Goal: Task Accomplishment & Management: Complete application form

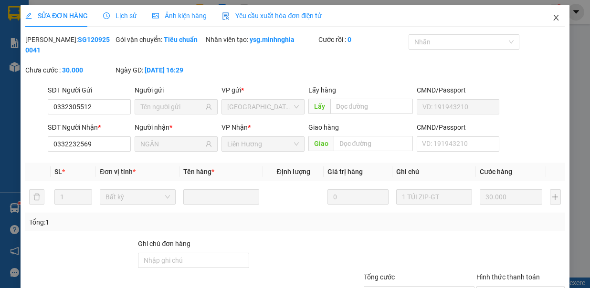
click at [548, 14] on span "Close" at bounding box center [555, 18] width 27 height 27
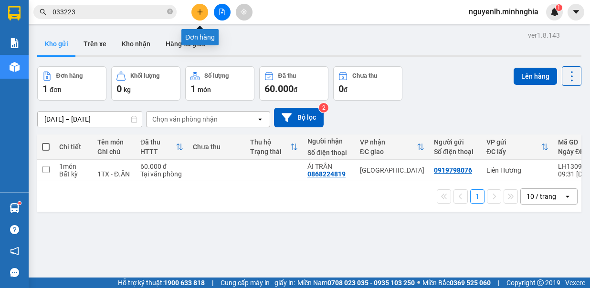
click at [200, 6] on button at bounding box center [199, 12] width 17 height 17
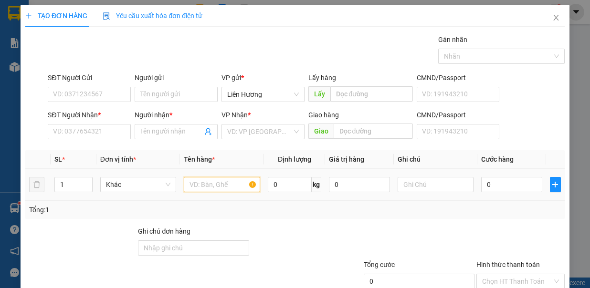
click at [217, 184] on input "text" at bounding box center [222, 184] width 76 height 15
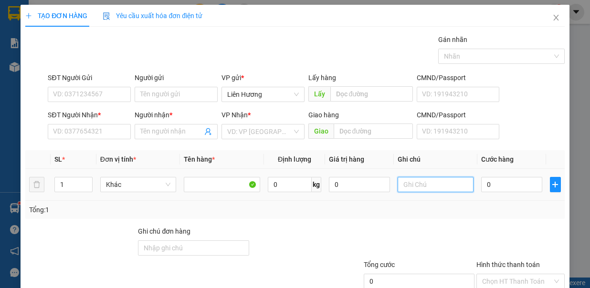
click at [413, 185] on input "text" at bounding box center [435, 184] width 76 height 15
type input "1TX - HS"
click at [496, 192] on div "0" at bounding box center [511, 184] width 61 height 19
drag, startPoint x: 485, startPoint y: 175, endPoint x: 491, endPoint y: 183, distance: 10.9
click at [486, 179] on div "0" at bounding box center [511, 184] width 61 height 19
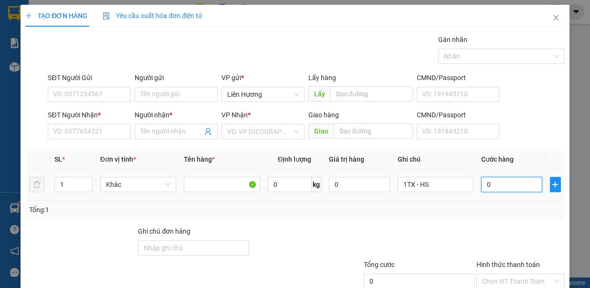
click at [499, 186] on input "0" at bounding box center [511, 184] width 61 height 15
type input "3"
type input "30"
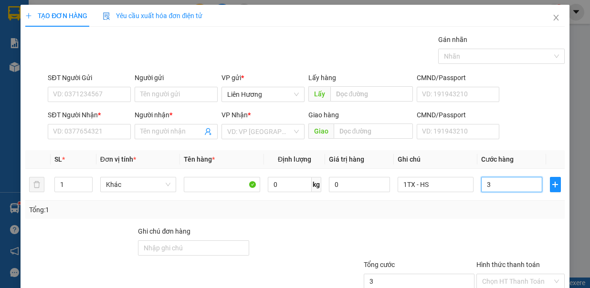
type input "30"
type input "30.000"
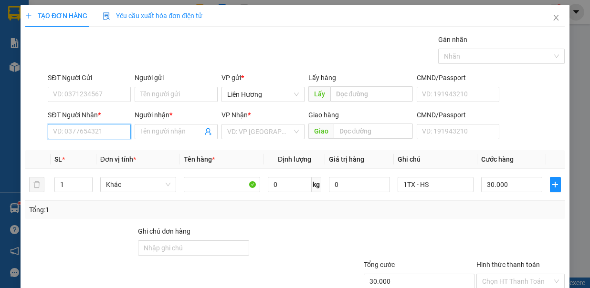
click at [91, 136] on input "SĐT Người Nhận *" at bounding box center [89, 131] width 83 height 15
click at [244, 137] on input "search" at bounding box center [259, 132] width 65 height 14
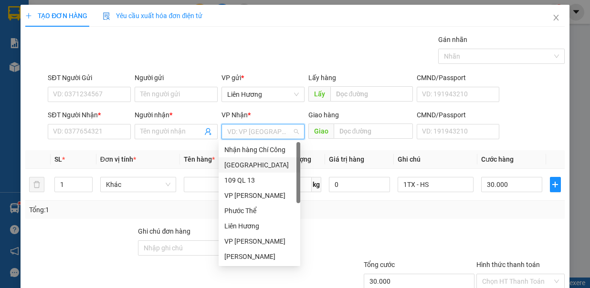
click at [259, 165] on div "[GEOGRAPHIC_DATA]" at bounding box center [259, 165] width 70 height 10
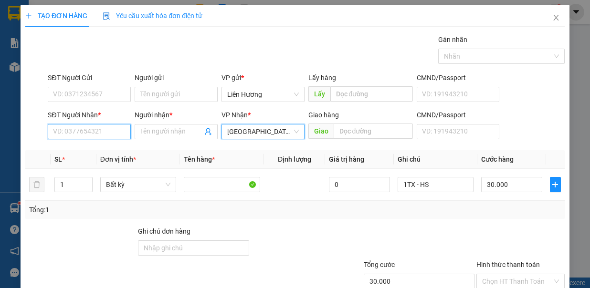
click at [103, 136] on input "SĐT Người Nhận *" at bounding box center [89, 131] width 83 height 15
type input "0"
type input "5"
type input "9"
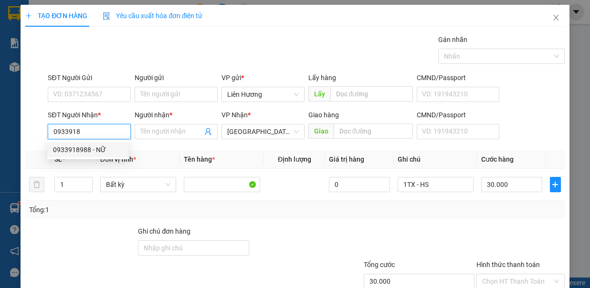
click at [111, 154] on div "0933918988 - NỮ" at bounding box center [88, 150] width 70 height 10
type input "0933918988"
type input "NỮ"
type input "0933918988"
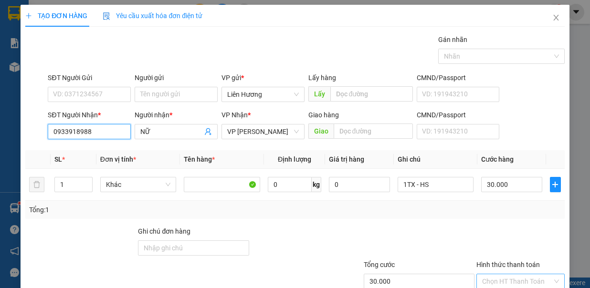
scroll to position [63, 0]
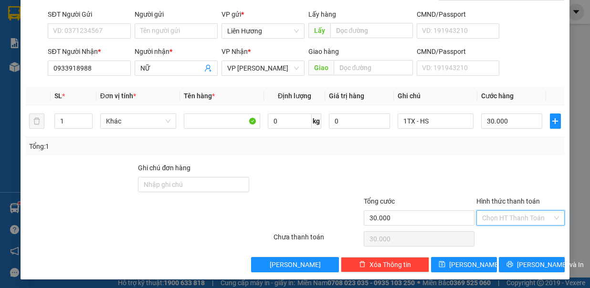
drag, startPoint x: 511, startPoint y: 212, endPoint x: 520, endPoint y: 227, distance: 16.9
click at [515, 216] on input "Hình thức thanh toán" at bounding box center [517, 218] width 70 height 14
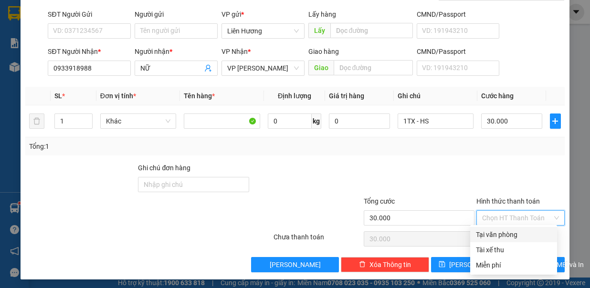
click at [516, 233] on div "Tại văn phòng" at bounding box center [513, 234] width 75 height 10
type input "0"
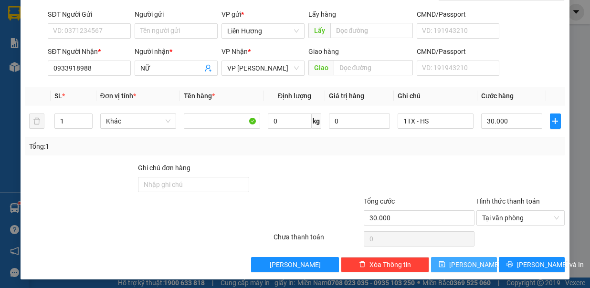
click at [487, 260] on button "[PERSON_NAME]" at bounding box center [464, 264] width 66 height 15
type input "0"
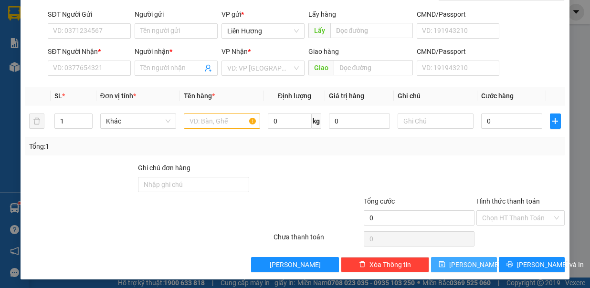
scroll to position [0, 0]
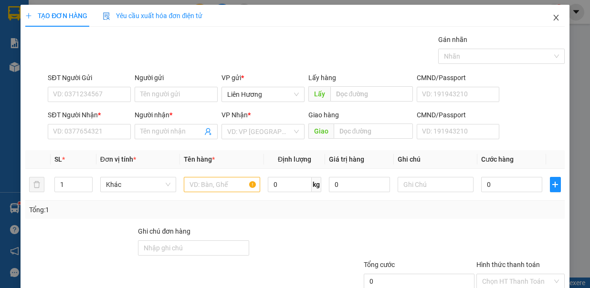
click at [553, 20] on span "Close" at bounding box center [555, 18] width 27 height 27
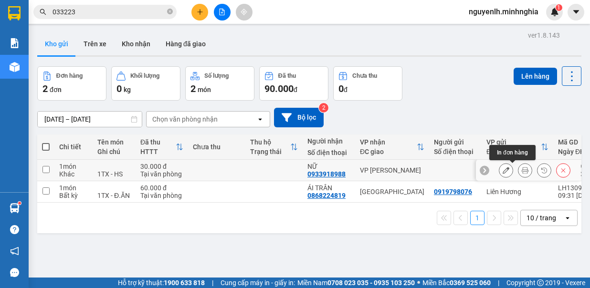
click at [521, 170] on icon at bounding box center [524, 170] width 7 height 7
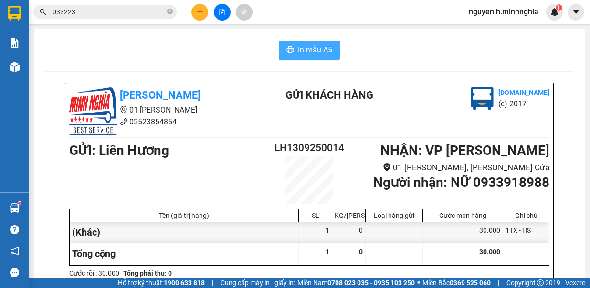
click at [319, 53] on span "In mẫu A5" at bounding box center [315, 50] width 34 height 12
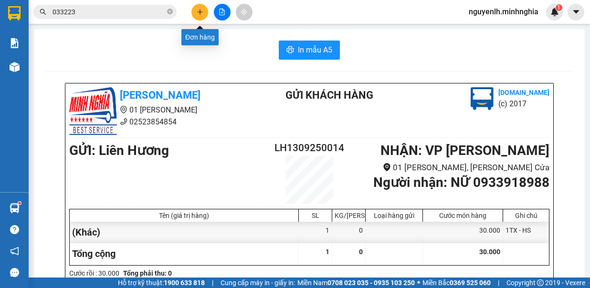
click at [199, 10] on icon "plus" at bounding box center [199, 11] width 0 height 5
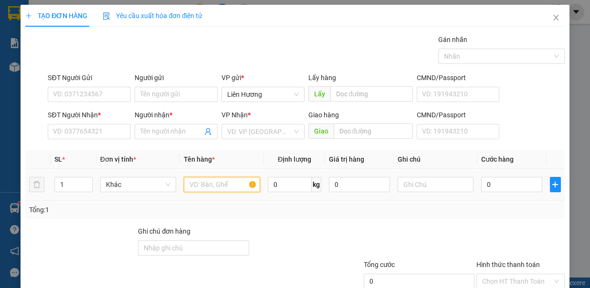
click at [238, 185] on input "text" at bounding box center [222, 184] width 76 height 15
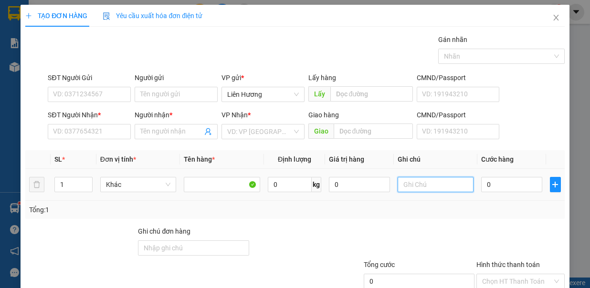
click at [407, 180] on input "text" at bounding box center [435, 184] width 76 height 15
type input "1TX - HS"
click at [511, 185] on input "0" at bounding box center [511, 184] width 61 height 15
type input "8"
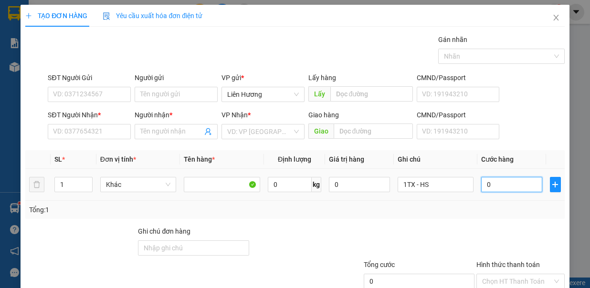
type input "8"
type input "80"
type input "80.000"
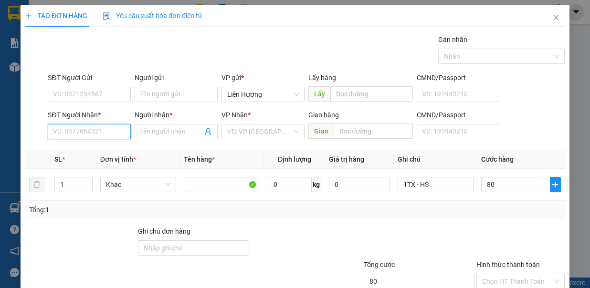
type input "80.000"
click at [88, 135] on input "SĐT Người Nhận *" at bounding box center [89, 131] width 83 height 15
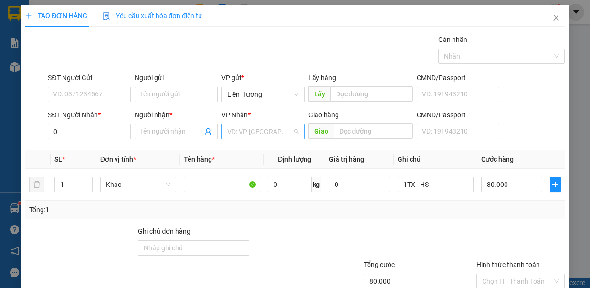
drag, startPoint x: 247, startPoint y: 125, endPoint x: 243, endPoint y: 137, distance: 13.0
click at [246, 128] on input "search" at bounding box center [259, 132] width 65 height 14
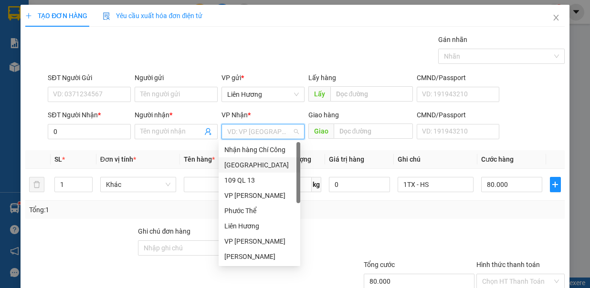
click at [239, 170] on div "[GEOGRAPHIC_DATA]" at bounding box center [259, 165] width 70 height 10
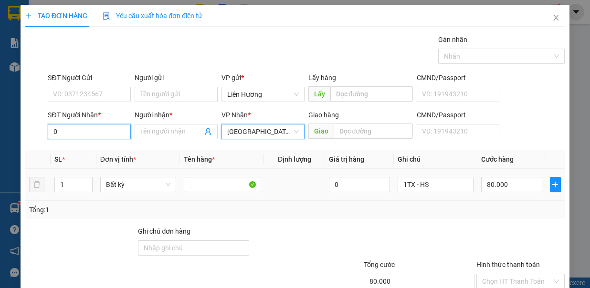
drag, startPoint x: 89, startPoint y: 130, endPoint x: 243, endPoint y: 172, distance: 159.7
click at [91, 130] on input "0" at bounding box center [89, 131] width 83 height 15
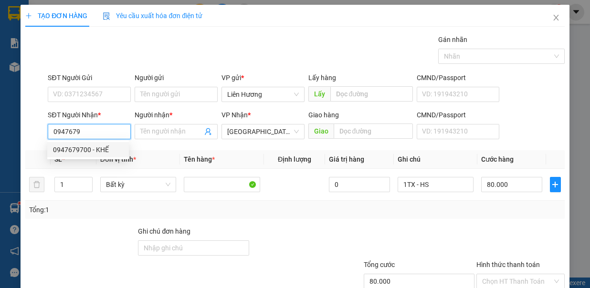
click at [108, 151] on div "0947679700 - KHẾ" at bounding box center [88, 150] width 70 height 10
type input "0947679700"
type input "KHẾ"
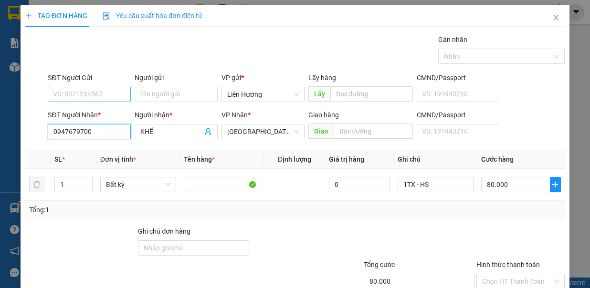
type input "0947679700"
click at [114, 89] on input "SĐT Người Gửi" at bounding box center [89, 94] width 83 height 15
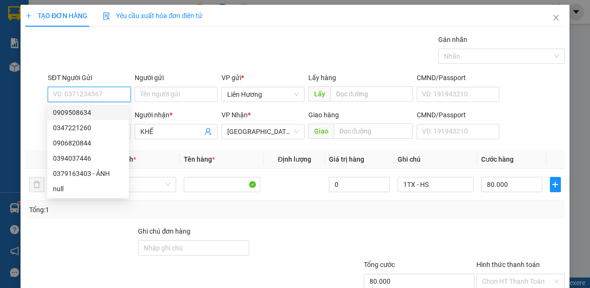
click at [113, 113] on div "0909508634" at bounding box center [88, 112] width 70 height 10
type input "0909508634"
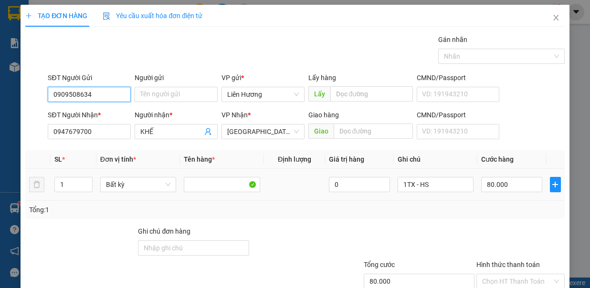
scroll to position [63, 0]
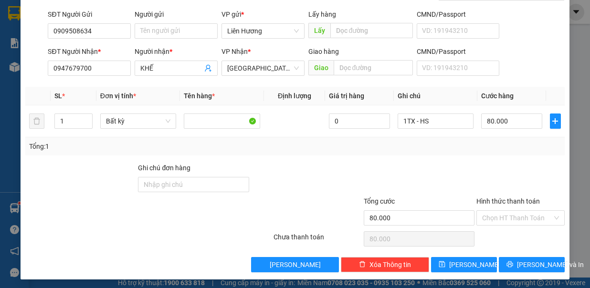
click at [527, 224] on div "Hình thức thanh toán Chọn HT Thanh Toán" at bounding box center [520, 212] width 88 height 33
click at [519, 217] on input "Hình thức thanh toán" at bounding box center [517, 218] width 70 height 14
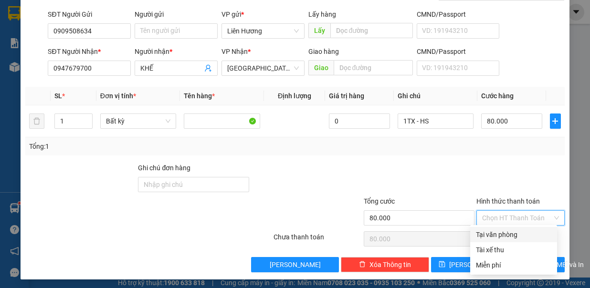
drag, startPoint x: 523, startPoint y: 233, endPoint x: 523, endPoint y: 249, distance: 16.2
click at [522, 235] on div "Tại văn phòng" at bounding box center [513, 234] width 75 height 10
type input "0"
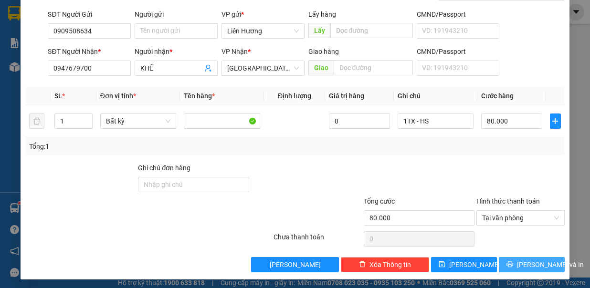
click at [519, 257] on button "[PERSON_NAME] và In" at bounding box center [532, 264] width 66 height 15
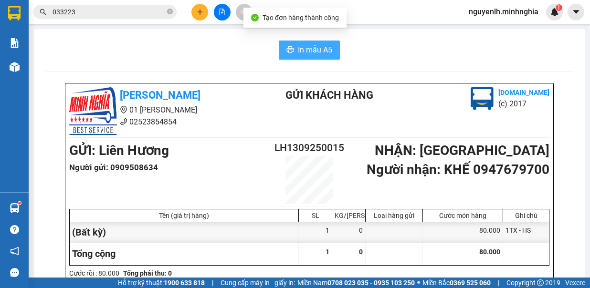
click at [311, 43] on button "In mẫu A5" at bounding box center [309, 50] width 61 height 19
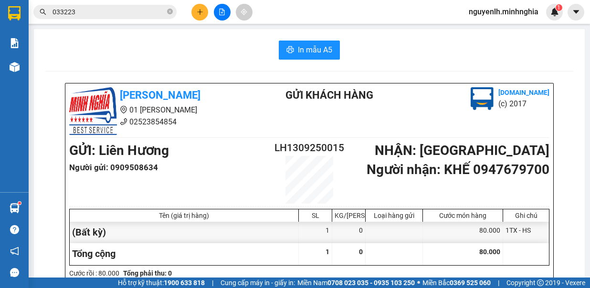
click at [28, 63] on section "Kết quả tìm kiếm ( 19 ) Bộ lọc Mã ĐH Trạng thái Món hàng Tổng cước Chưa cước Ng…" at bounding box center [295, 144] width 590 height 288
click at [200, 9] on icon "plus" at bounding box center [200, 12] width 7 height 7
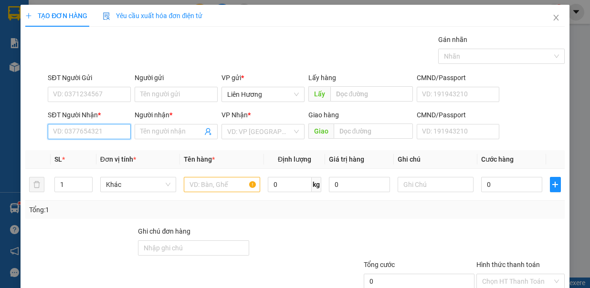
click at [99, 128] on input "SĐT Người Nhận *" at bounding box center [89, 131] width 83 height 15
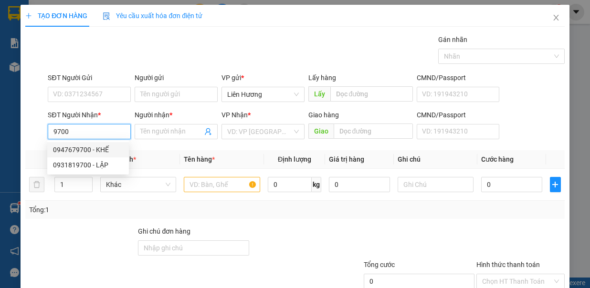
click at [100, 148] on div "0947679700 - KHẾ" at bounding box center [88, 150] width 70 height 10
type input "0947679700"
type input "KHẾ"
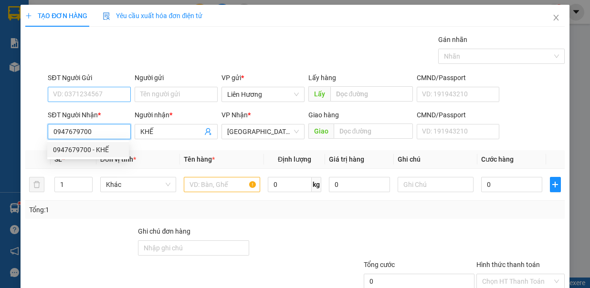
type input "0947679700"
click at [111, 92] on input "SĐT Người Gửi" at bounding box center [89, 94] width 83 height 15
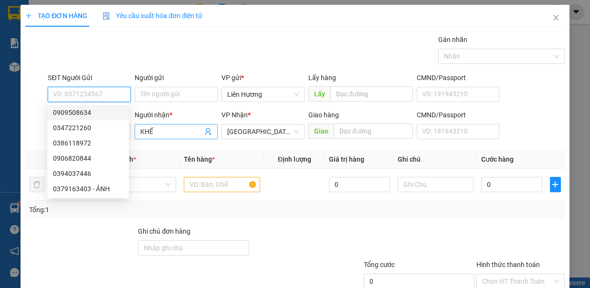
drag, startPoint x: 106, startPoint y: 118, endPoint x: 141, endPoint y: 133, distance: 37.7
click at [116, 122] on div "0909508634 0347221260 0386118972 0906820844 0394037446 0379163403 - ẢNH" at bounding box center [88, 151] width 82 height 92
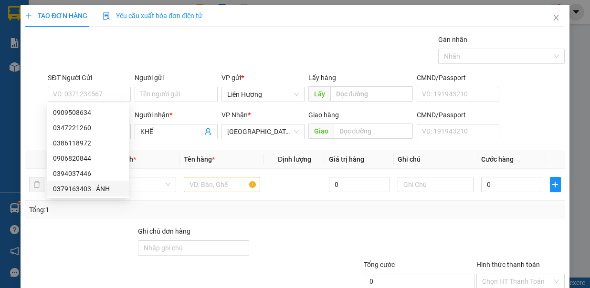
click at [202, 219] on div "Transit Pickup Surcharge Ids Transit Deliver Surcharge Ids Transit Deliver Surc…" at bounding box center [294, 185] width 539 height 303
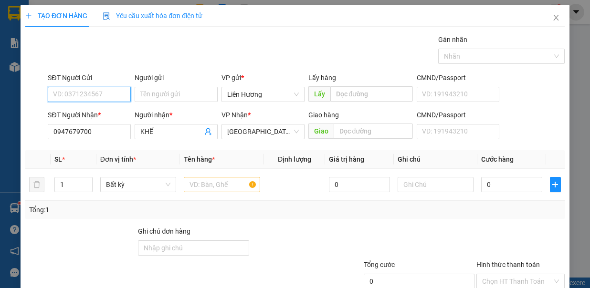
click at [107, 98] on input "SĐT Người Gửi" at bounding box center [89, 94] width 83 height 15
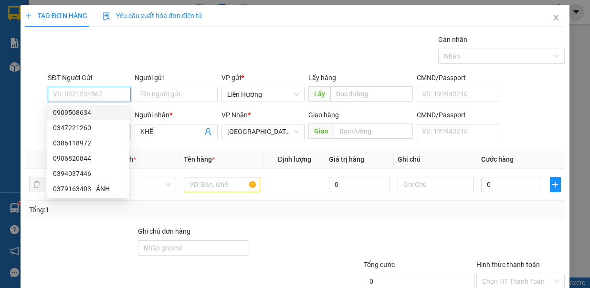
drag, startPoint x: 101, startPoint y: 112, endPoint x: 108, endPoint y: 133, distance: 22.0
click at [101, 112] on div "0909508634" at bounding box center [88, 112] width 70 height 10
type input "0909508634"
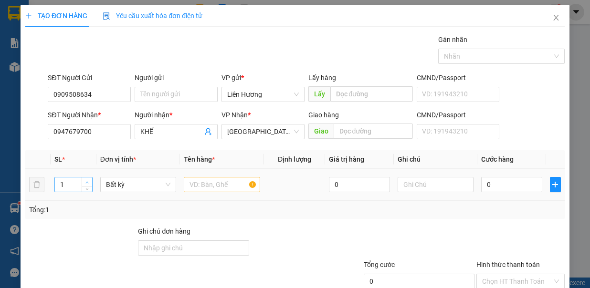
type input "2"
click at [82, 177] on span "Increase Value" at bounding box center [87, 181] width 10 height 9
click at [225, 185] on input "text" at bounding box center [222, 184] width 76 height 15
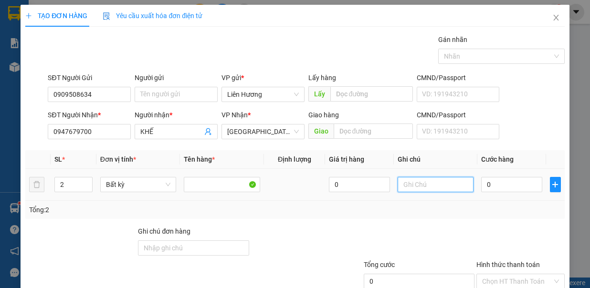
click at [398, 184] on input "text" at bounding box center [435, 184] width 76 height 15
type input "1TX ,1TG - Đ.ĂN"
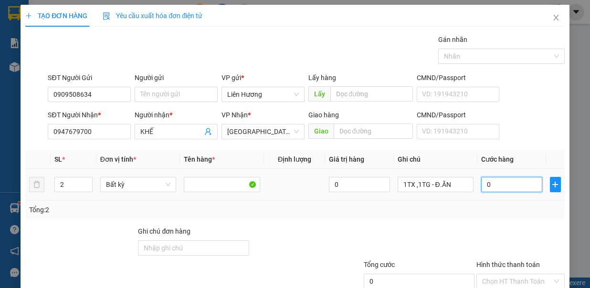
click at [489, 185] on input "0" at bounding box center [511, 184] width 61 height 15
type input "8"
type input "80"
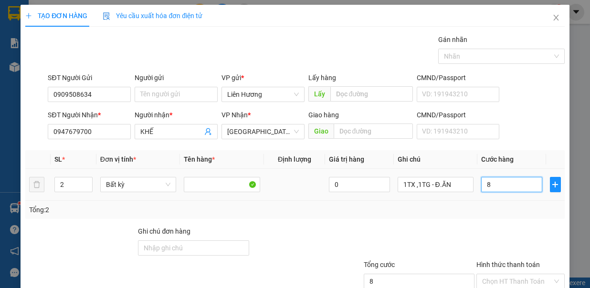
type input "80"
type input "8"
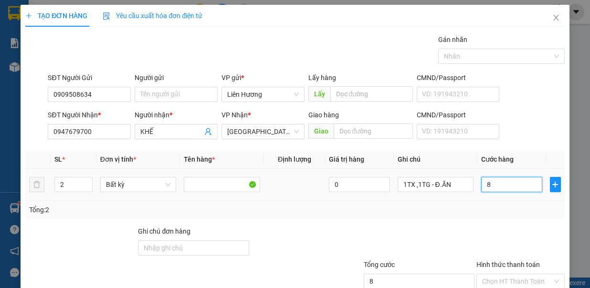
type input "0"
type input "01"
type input "1"
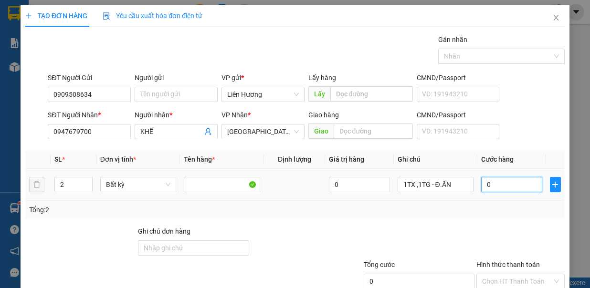
type input "1"
type input "1.000"
type input "2"
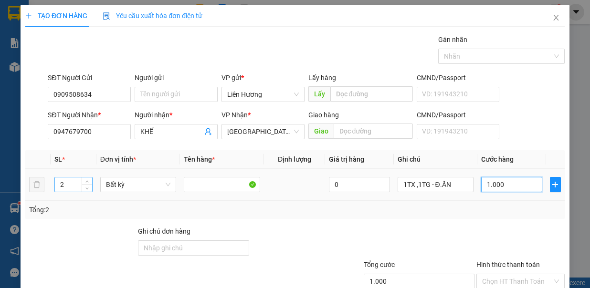
type input "2"
type input "20"
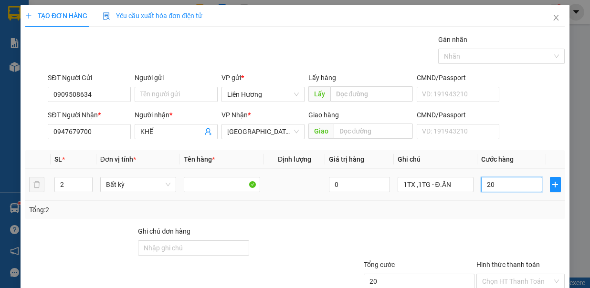
click at [481, 182] on input "20" at bounding box center [511, 184] width 61 height 15
type input "120"
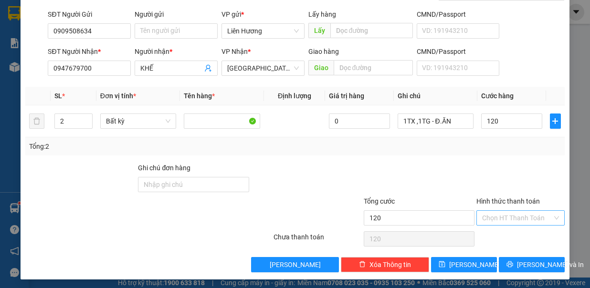
drag, startPoint x: 511, startPoint y: 220, endPoint x: 517, endPoint y: 218, distance: 6.0
click at [512, 220] on input "Hình thức thanh toán" at bounding box center [517, 218] width 70 height 14
type input "120.000"
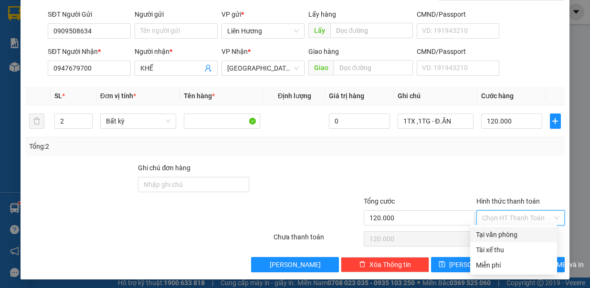
drag, startPoint x: 525, startPoint y: 232, endPoint x: 530, endPoint y: 244, distance: 13.0
click at [527, 235] on div "Tại văn phòng" at bounding box center [513, 234] width 75 height 10
type input "0"
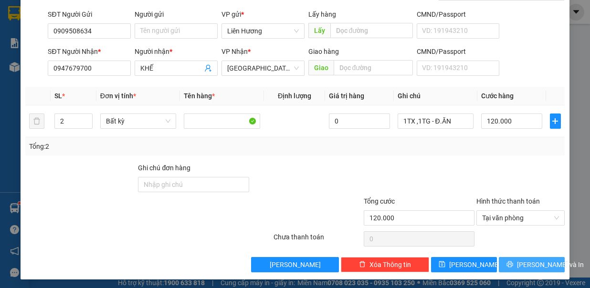
click at [529, 260] on span "[PERSON_NAME] và In" at bounding box center [550, 265] width 67 height 10
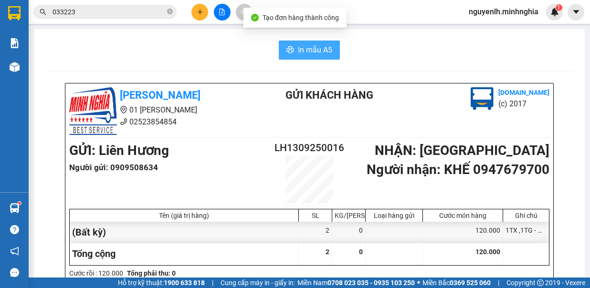
drag, startPoint x: 298, startPoint y: 43, endPoint x: 300, endPoint y: 48, distance: 5.3
click at [299, 44] on button "In mẫu A5" at bounding box center [309, 50] width 61 height 19
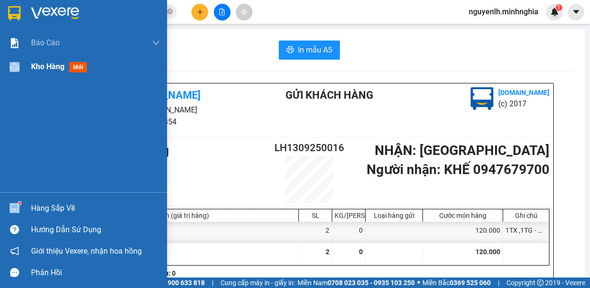
click at [21, 67] on div at bounding box center [14, 67] width 17 height 17
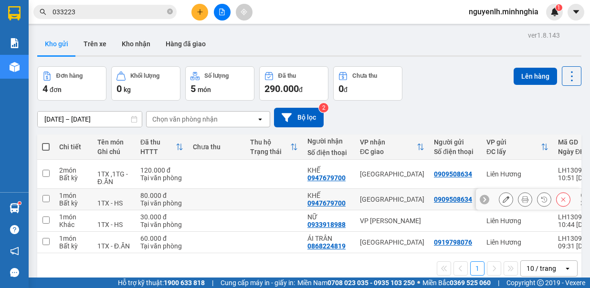
click at [561, 200] on icon at bounding box center [563, 199] width 4 height 4
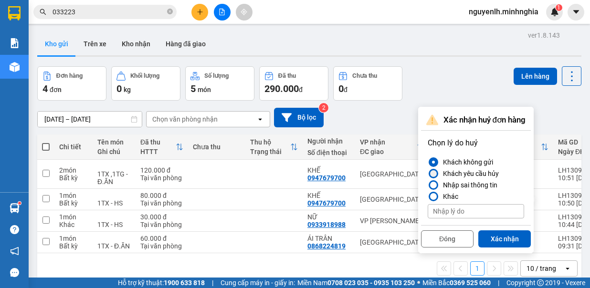
click at [433, 175] on div at bounding box center [433, 173] width 7 height 7
click at [427, 174] on input "Khách yêu cầu hủy" at bounding box center [427, 174] width 0 height 0
click at [506, 237] on button "Xác nhận" at bounding box center [504, 238] width 52 height 17
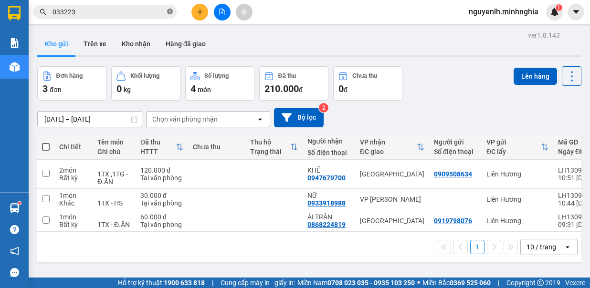
click at [169, 11] on icon "close-circle" at bounding box center [170, 12] width 6 height 6
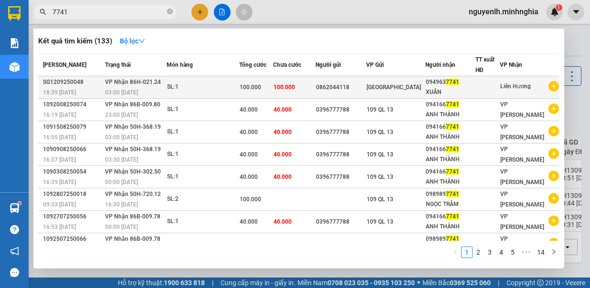
type input "7741"
click at [295, 84] on span "100.000" at bounding box center [283, 87] width 21 height 7
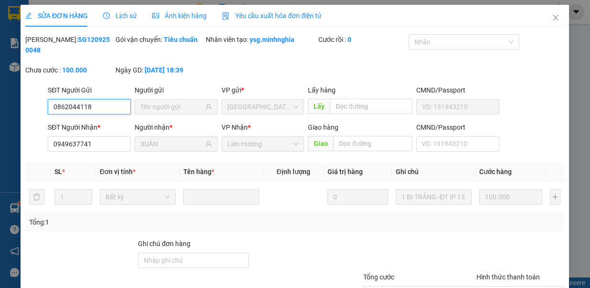
type input "0862044118"
type input "0949637741"
type input "XUÂN"
type input "100.000"
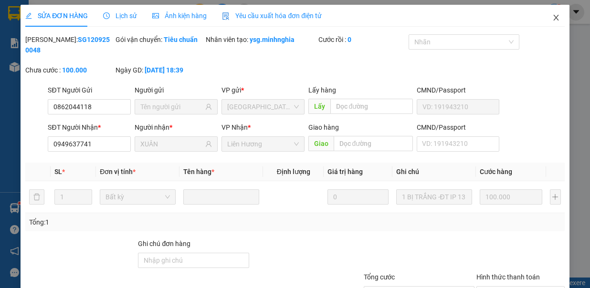
drag, startPoint x: 538, startPoint y: 22, endPoint x: 548, endPoint y: 15, distance: 12.0
click at [542, 23] on span "Close" at bounding box center [555, 18] width 27 height 27
click at [548, 15] on div "1" at bounding box center [554, 12] width 17 height 17
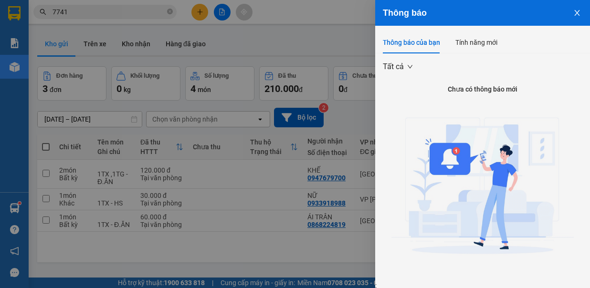
click at [297, 84] on div at bounding box center [295, 144] width 590 height 288
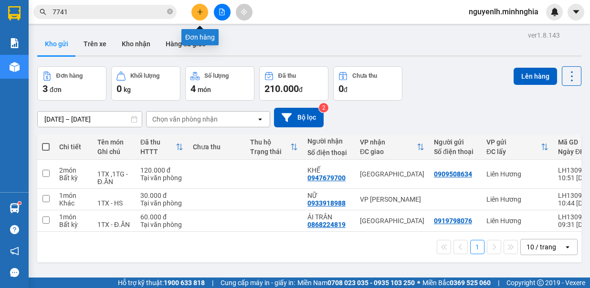
click at [194, 10] on button at bounding box center [199, 12] width 17 height 17
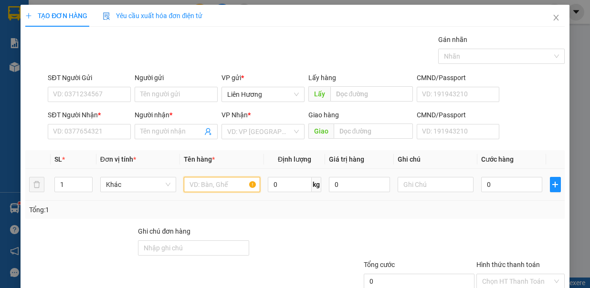
click at [226, 183] on input "text" at bounding box center [222, 184] width 76 height 15
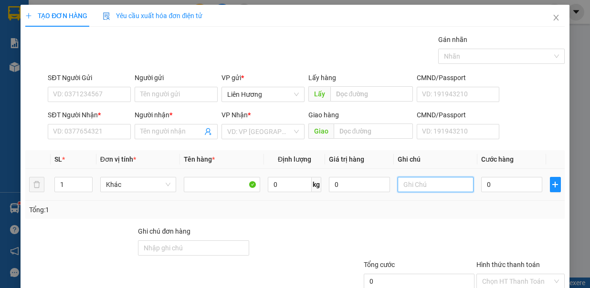
click at [414, 186] on input "text" at bounding box center [435, 184] width 76 height 15
type input "1TX - HS"
click at [492, 181] on input "0" at bounding box center [511, 184] width 61 height 15
type input "7"
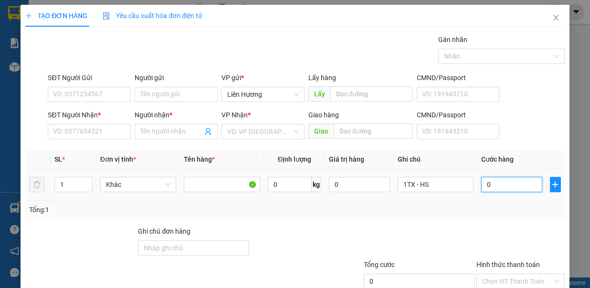
type input "7"
type input "70"
type input "70.000"
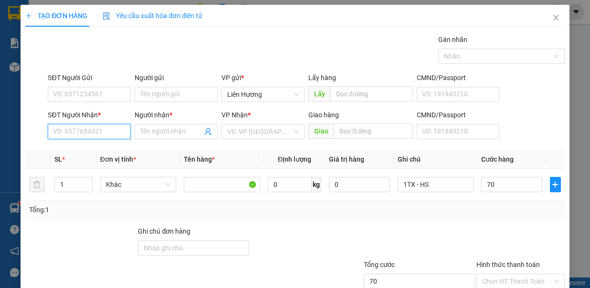
type input "70.000"
click at [87, 127] on input "SĐT Người Nhận *" at bounding box center [89, 131] width 83 height 15
type input "0919012308"
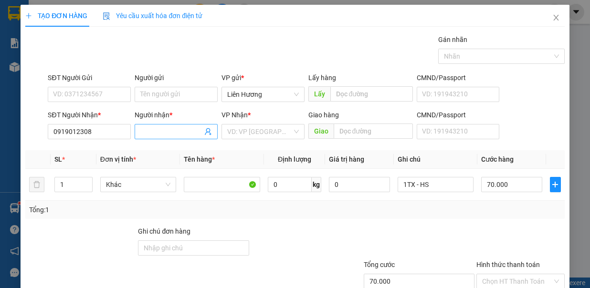
click at [172, 130] on input "Người nhận *" at bounding box center [171, 131] width 62 height 10
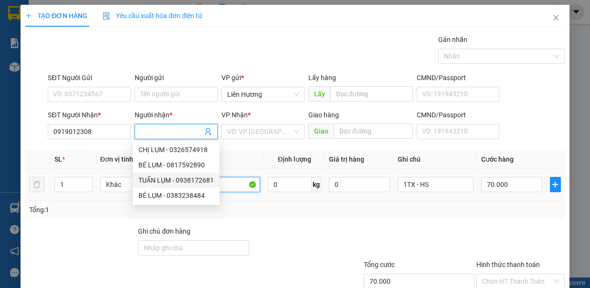
click at [235, 183] on input "text" at bounding box center [222, 184] width 76 height 15
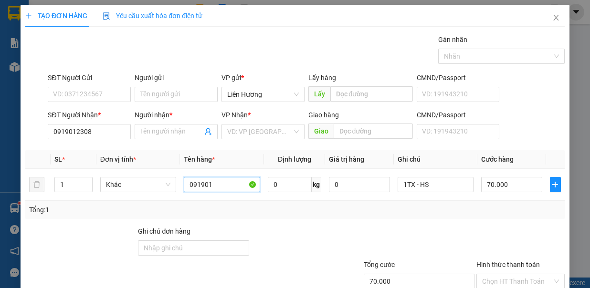
type input "091901"
drag, startPoint x: 226, startPoint y: 188, endPoint x: 177, endPoint y: 201, distance: 49.9
click at [177, 201] on div "SL * Đơn vị tính * Tên hàng * Định lượng Giá trị hàng Ghi chú Cước hàng 1 Khác …" at bounding box center [294, 184] width 539 height 69
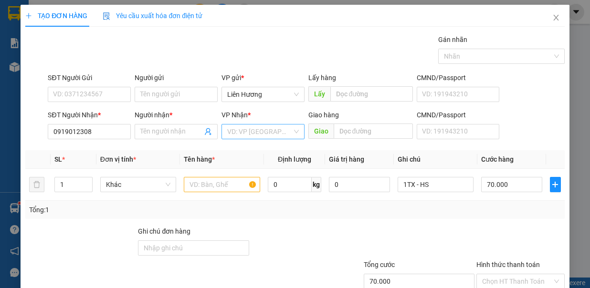
click at [278, 131] on input "search" at bounding box center [259, 132] width 65 height 14
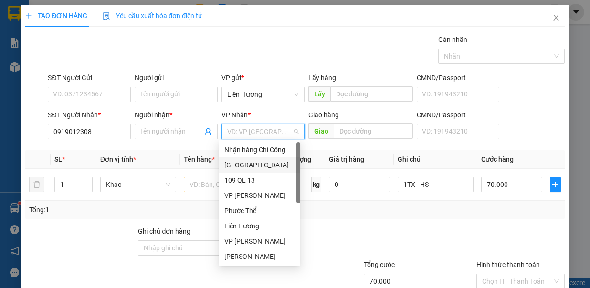
click at [260, 162] on div "[GEOGRAPHIC_DATA]" at bounding box center [259, 165] width 70 height 10
click at [198, 181] on input "text" at bounding box center [222, 184] width 76 height 15
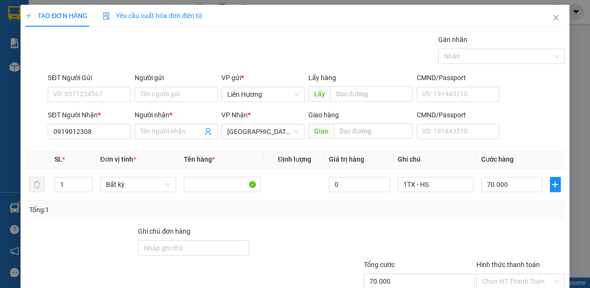
click at [165, 117] on div "Người nhận *" at bounding box center [176, 115] width 83 height 10
click at [165, 126] on input "Người nhận *" at bounding box center [171, 131] width 62 height 10
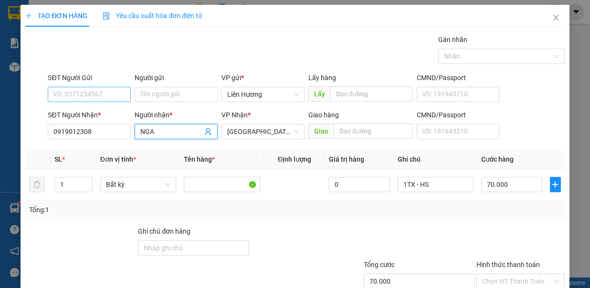
type input "NGA"
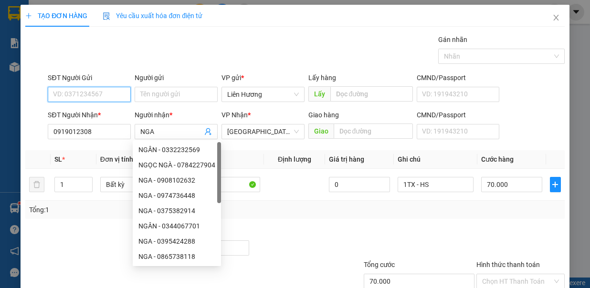
click at [93, 98] on input "SĐT Người Gửi" at bounding box center [89, 94] width 83 height 15
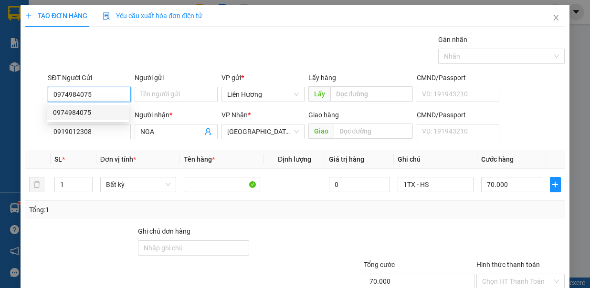
click at [112, 110] on div "0974984075" at bounding box center [88, 112] width 70 height 10
type input "0974984075"
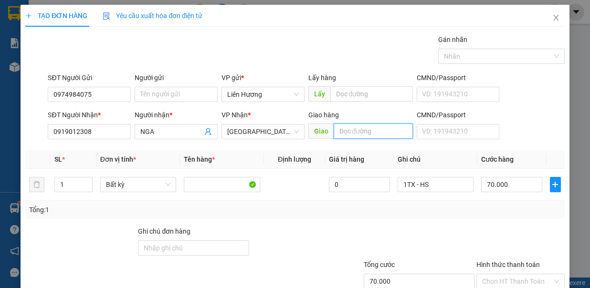
click at [352, 133] on input "text" at bounding box center [372, 131] width 79 height 15
type input "[PERSON_NAME]"
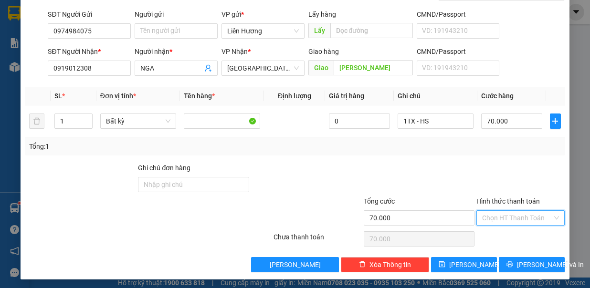
drag, startPoint x: 514, startPoint y: 215, endPoint x: 519, endPoint y: 224, distance: 9.8
click at [514, 216] on input "Hình thức thanh toán" at bounding box center [517, 218] width 70 height 14
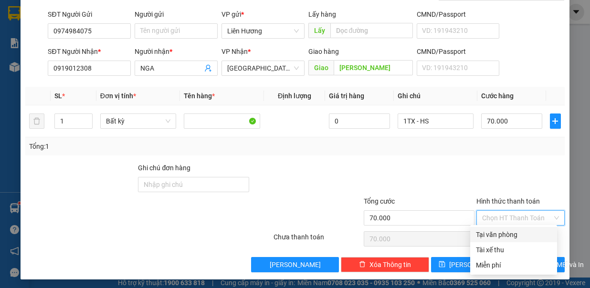
click at [520, 234] on div "Tại văn phòng" at bounding box center [513, 234] width 75 height 10
click at [528, 265] on span "[PERSON_NAME] và In" at bounding box center [550, 265] width 67 height 10
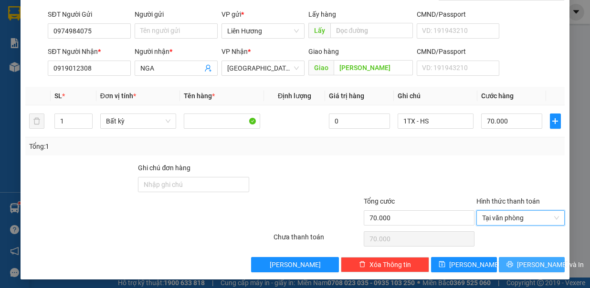
type input "0"
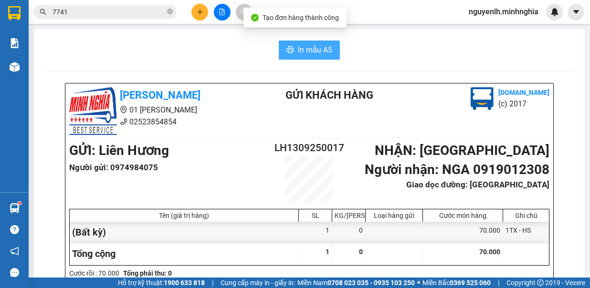
click at [316, 53] on span "In mẫu A5" at bounding box center [315, 50] width 34 height 12
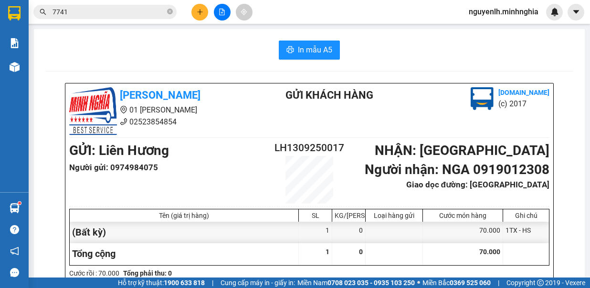
click at [228, 8] on button at bounding box center [222, 12] width 17 height 17
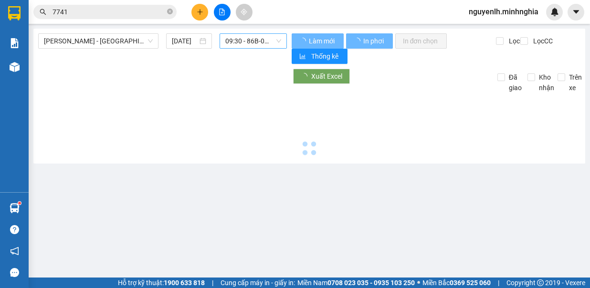
click at [269, 42] on span "09:30 - 86B-009.80" at bounding box center [253, 41] width 56 height 14
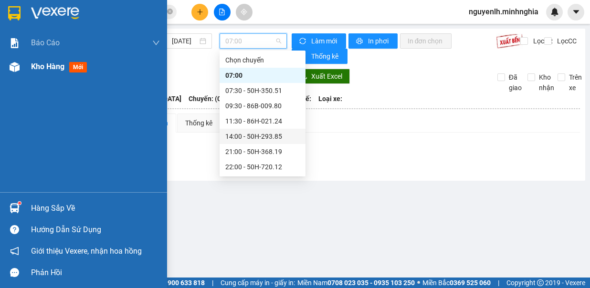
click at [51, 64] on span "Kho hàng" at bounding box center [47, 66] width 33 height 9
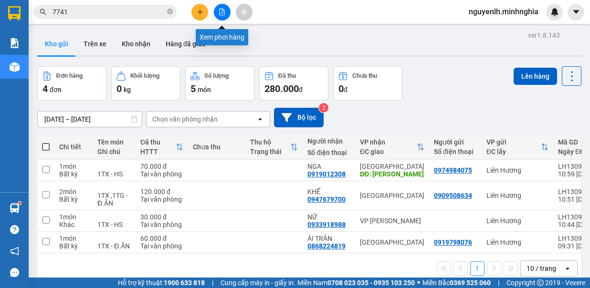
click at [223, 11] on icon "file-add" at bounding box center [221, 12] width 7 height 7
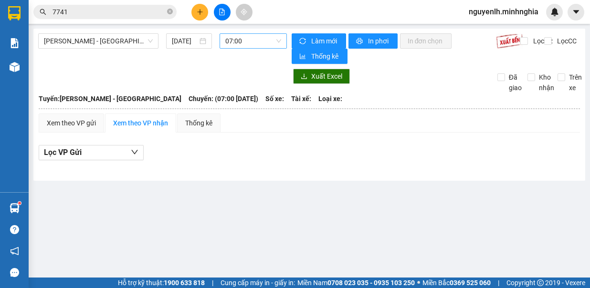
click at [246, 44] on span "07:00" at bounding box center [253, 41] width 56 height 14
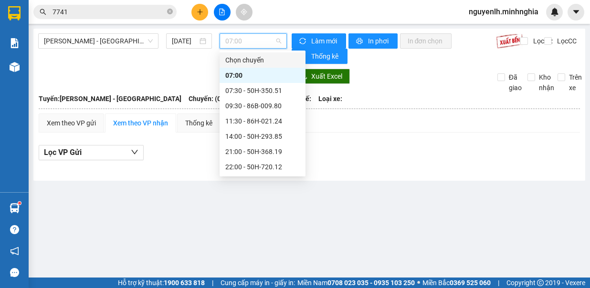
click at [450, 145] on div "Lọc VP Gửi" at bounding box center [309, 153] width 541 height 16
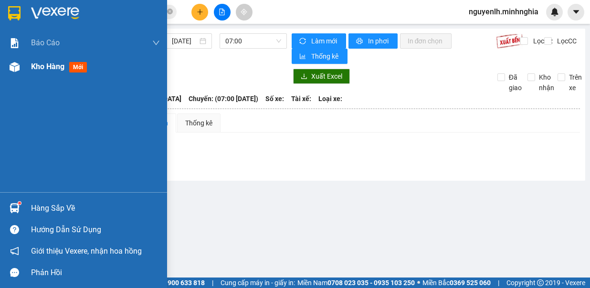
click at [21, 67] on div at bounding box center [14, 67] width 17 height 17
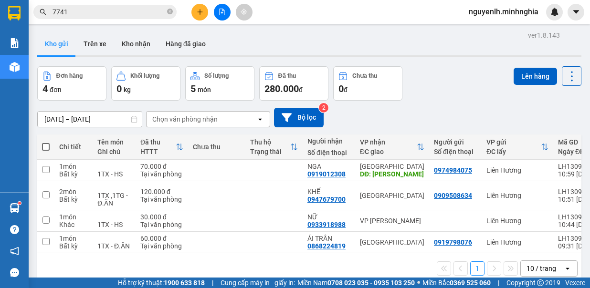
click at [42, 146] on th at bounding box center [45, 147] width 17 height 25
click at [46, 144] on span at bounding box center [46, 147] width 8 height 8
click at [46, 142] on input "checkbox" at bounding box center [46, 142] width 0 height 0
checkbox input "true"
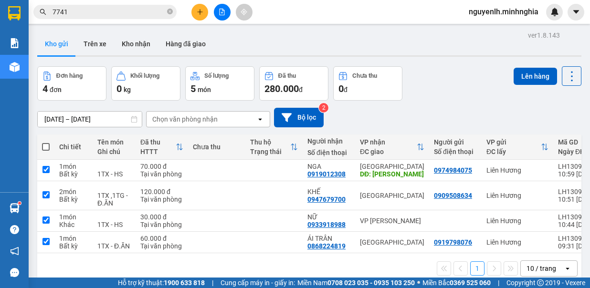
checkbox input "true"
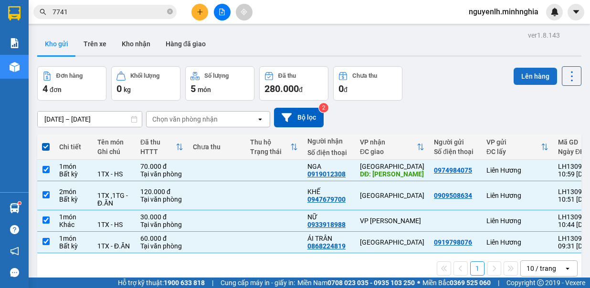
click at [546, 73] on button "Lên hàng" at bounding box center [534, 76] width 43 height 17
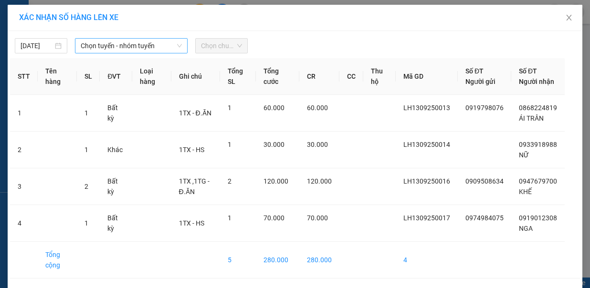
click at [155, 48] on span "Chọn tuyến - nhóm tuyến" at bounding box center [131, 46] width 101 height 14
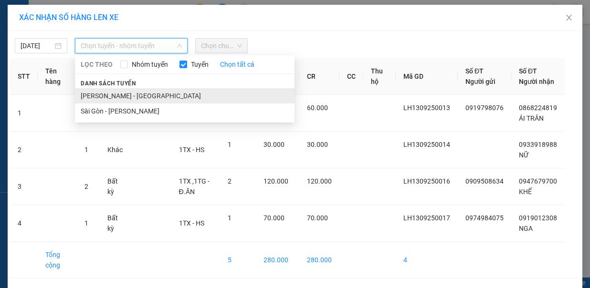
drag, startPoint x: 156, startPoint y: 85, endPoint x: 230, endPoint y: 78, distance: 74.3
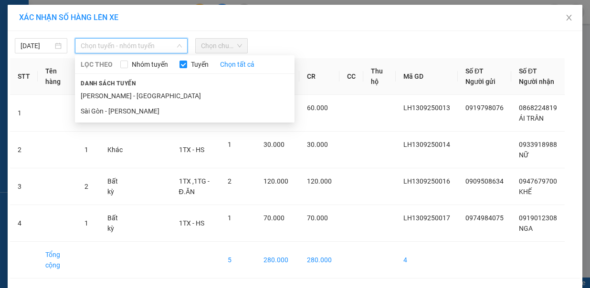
click at [156, 88] on li "[PERSON_NAME] - [GEOGRAPHIC_DATA]" at bounding box center [184, 95] width 219 height 15
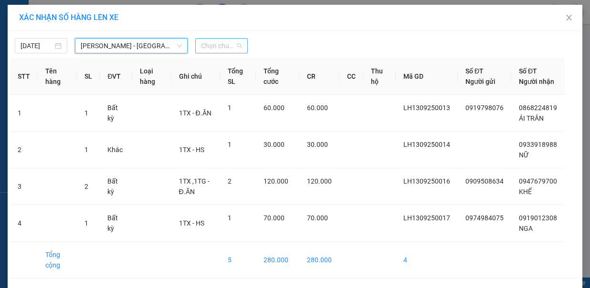
click at [227, 44] on span "Chọn chuyến" at bounding box center [221, 46] width 41 height 14
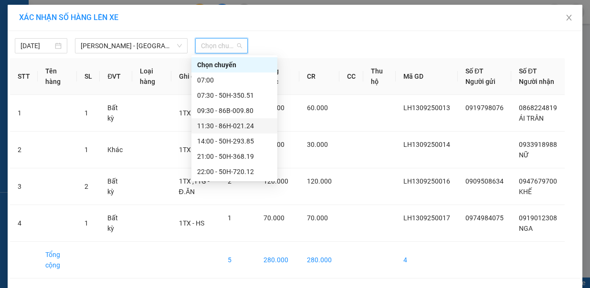
click at [250, 122] on div "11:30 - 86H-021.24" at bounding box center [234, 126] width 74 height 10
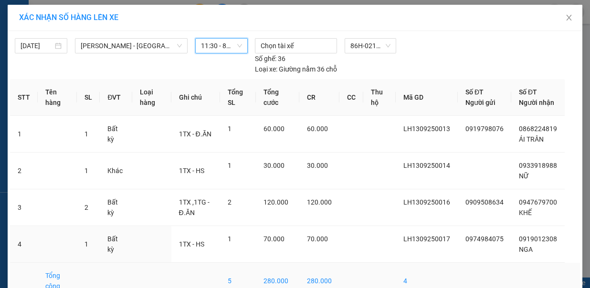
scroll to position [36, 0]
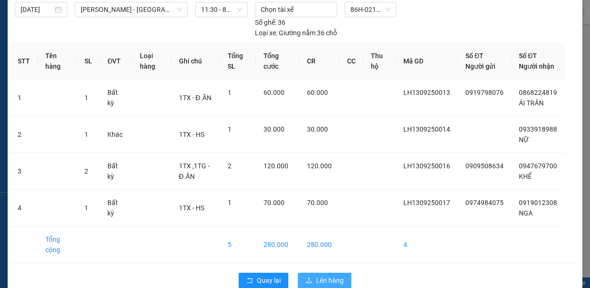
click at [307, 273] on button "Lên hàng" at bounding box center [324, 280] width 53 height 15
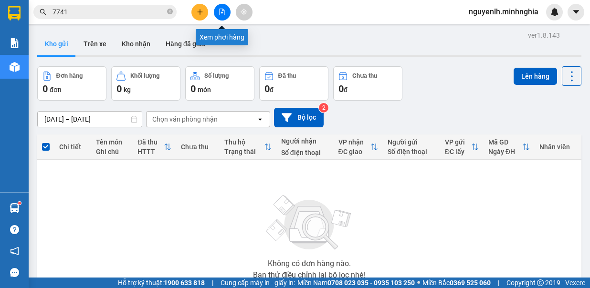
click at [220, 15] on button at bounding box center [222, 12] width 17 height 17
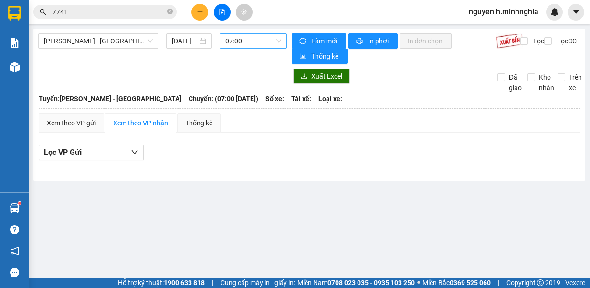
click at [243, 42] on span "07:00" at bounding box center [253, 41] width 56 height 14
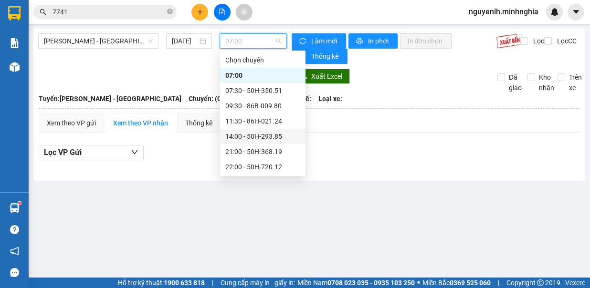
click at [280, 134] on div "14:00 - 50H-293.85" at bounding box center [262, 136] width 74 height 10
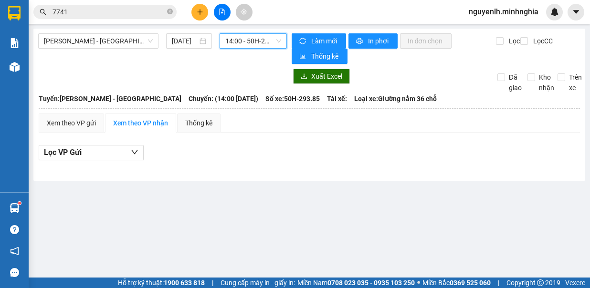
drag, startPoint x: 243, startPoint y: 37, endPoint x: 281, endPoint y: 130, distance: 100.6
click at [243, 37] on span "14:00 - 50H-293.85" at bounding box center [253, 41] width 56 height 14
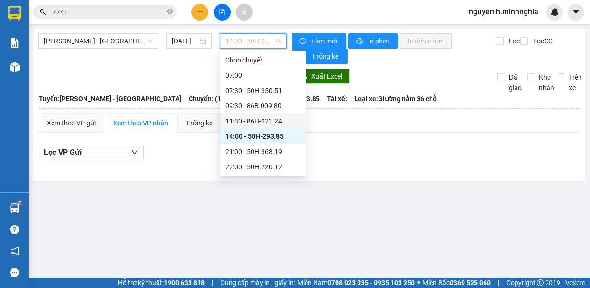
click at [279, 119] on div "11:30 - 86H-021.24" at bounding box center [262, 121] width 74 height 10
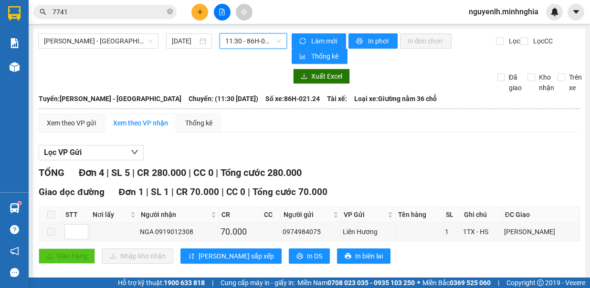
click at [88, 111] on th at bounding box center [309, 108] width 542 height 9
click at [85, 119] on div "Xem theo VP gửi" at bounding box center [71, 123] width 49 height 10
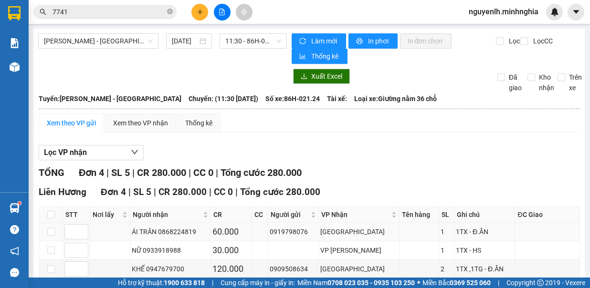
scroll to position [63, 0]
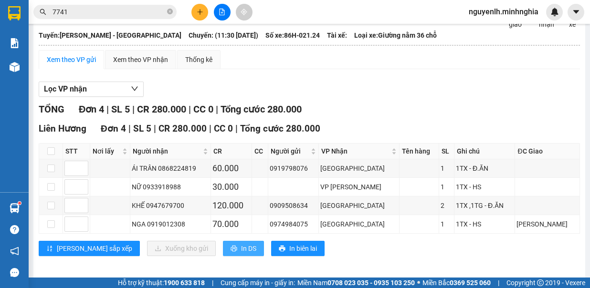
click at [223, 249] on button "In DS" at bounding box center [243, 248] width 41 height 15
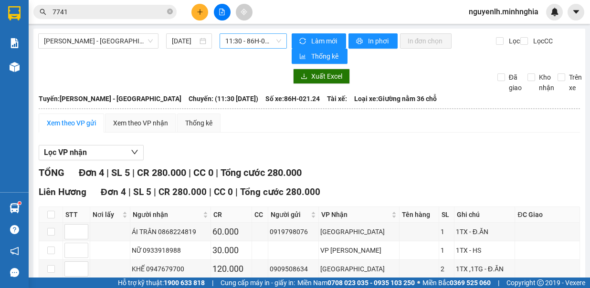
click at [267, 45] on span "11:30 - 86H-021.24" at bounding box center [253, 41] width 56 height 14
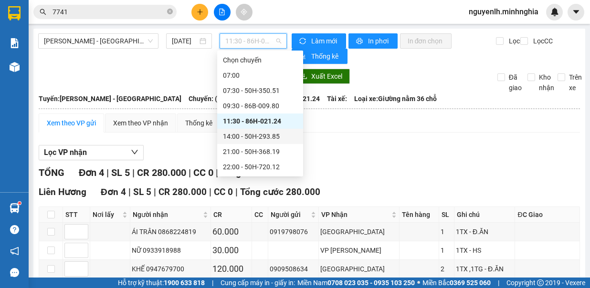
click at [198, 14] on icon "plus" at bounding box center [200, 12] width 7 height 7
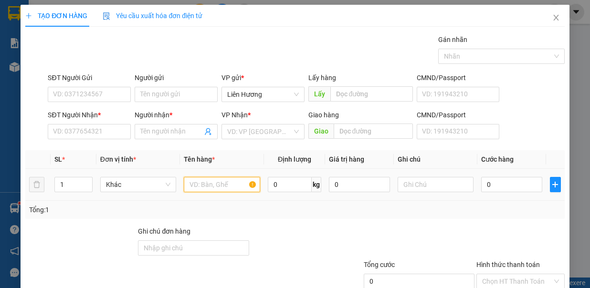
click at [230, 184] on input "text" at bounding box center [222, 184] width 76 height 15
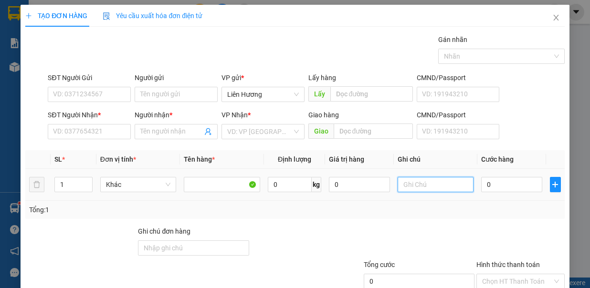
click at [420, 183] on input "text" at bounding box center [435, 184] width 76 height 15
click at [82, 136] on input "SĐT Người Nhận *" at bounding box center [89, 131] width 83 height 15
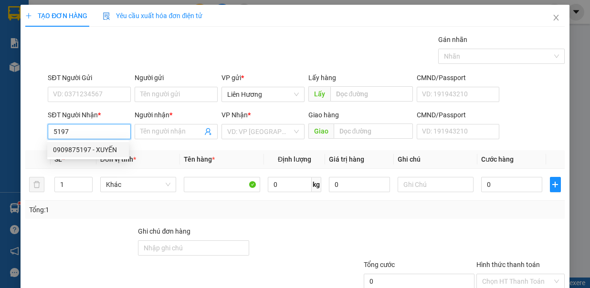
drag, startPoint x: 93, startPoint y: 148, endPoint x: 122, endPoint y: 154, distance: 29.7
click at [93, 148] on div "0909875197 - XUYẾN" at bounding box center [88, 150] width 70 height 10
type input "0909875197"
type input "XUYẾN"
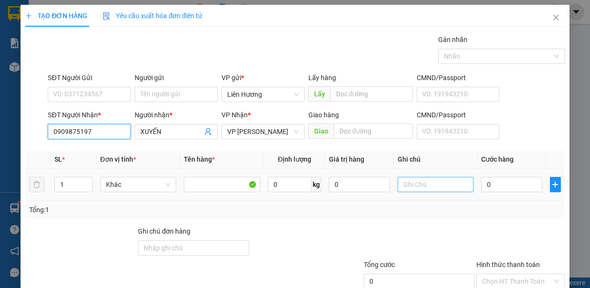
type input "0909875197"
click at [429, 181] on input "text" at bounding box center [435, 184] width 76 height 15
type input "1TX - HS"
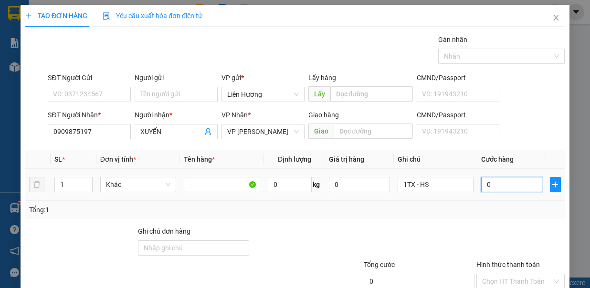
click at [507, 179] on input "0" at bounding box center [511, 184] width 61 height 15
type input "3"
type input "30"
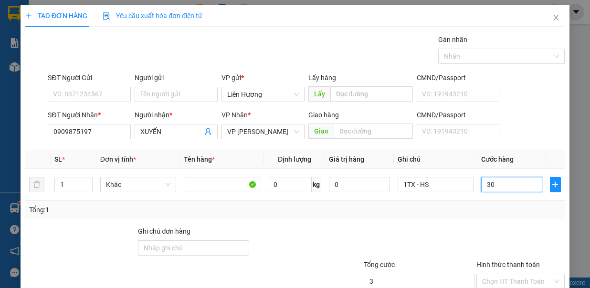
type input "30"
type input "30.000"
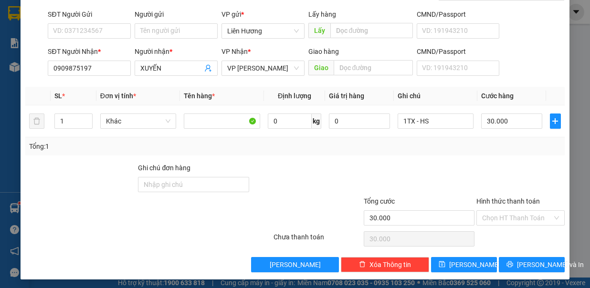
click at [515, 211] on input "Hình thức thanh toán" at bounding box center [517, 218] width 70 height 14
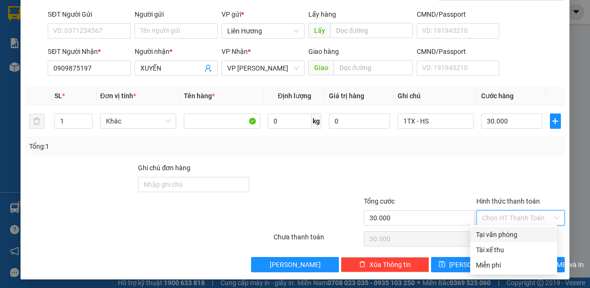
click at [521, 233] on div "Tại văn phòng" at bounding box center [513, 234] width 75 height 10
type input "0"
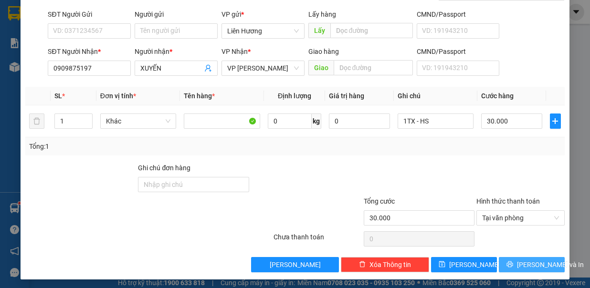
click at [527, 260] on span "[PERSON_NAME] và In" at bounding box center [550, 265] width 67 height 10
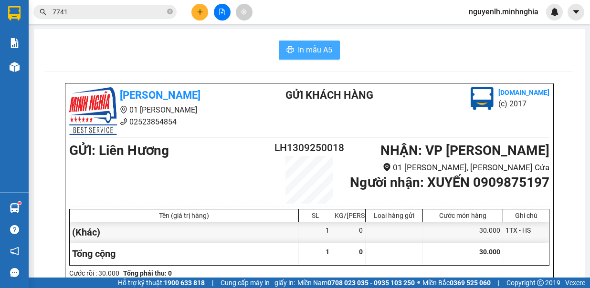
click at [320, 46] on span "In mẫu A5" at bounding box center [315, 50] width 34 height 12
